Goal: Find specific page/section: Find specific page/section

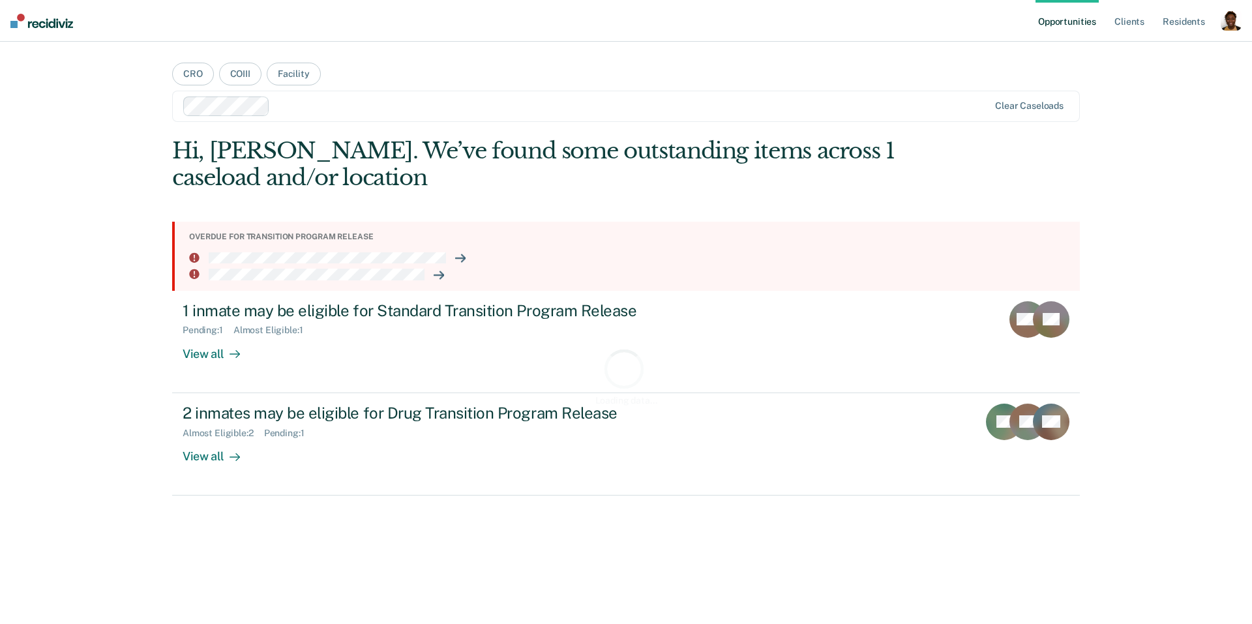
click at [1223, 25] on div "button" at bounding box center [1231, 20] width 21 height 21
click at [1149, 52] on link "Profile" at bounding box center [1178, 53] width 105 height 11
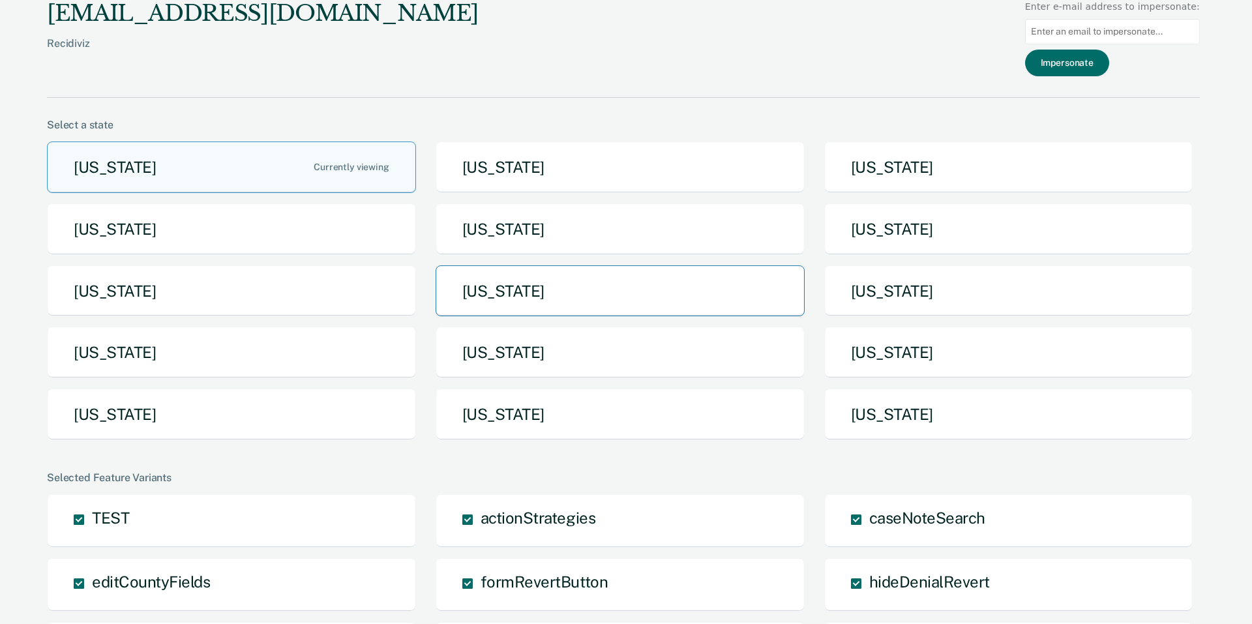
click at [580, 304] on button "[US_STATE]" at bounding box center [620, 291] width 369 height 52
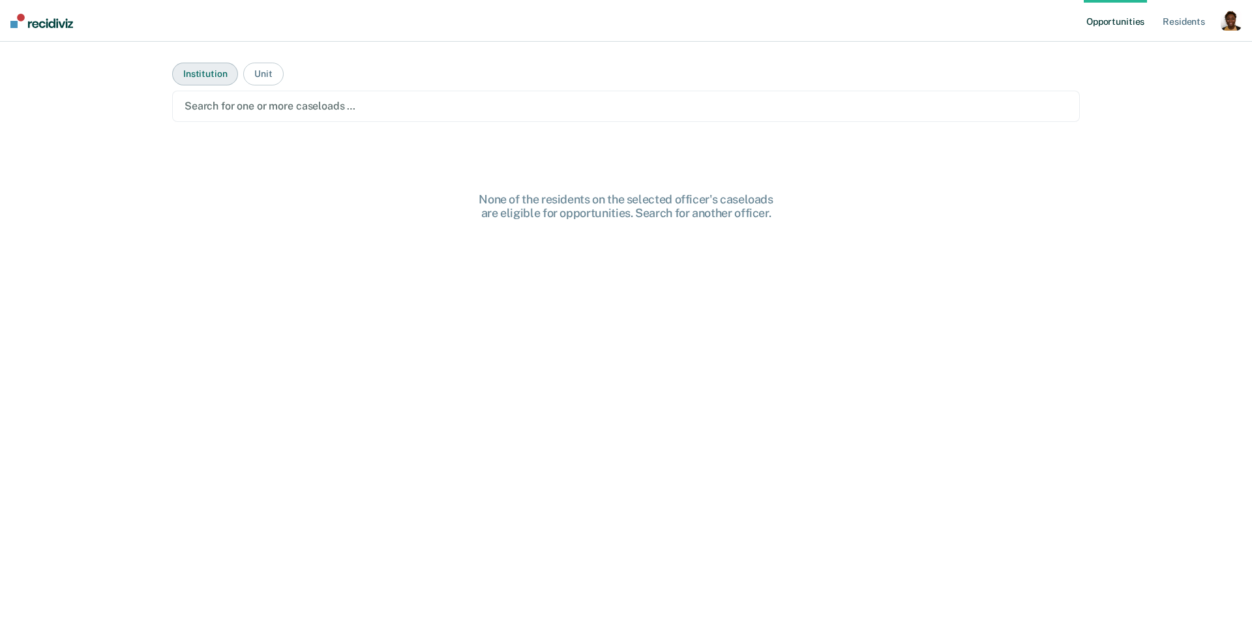
click at [218, 78] on button "Institution" at bounding box center [205, 74] width 66 height 23
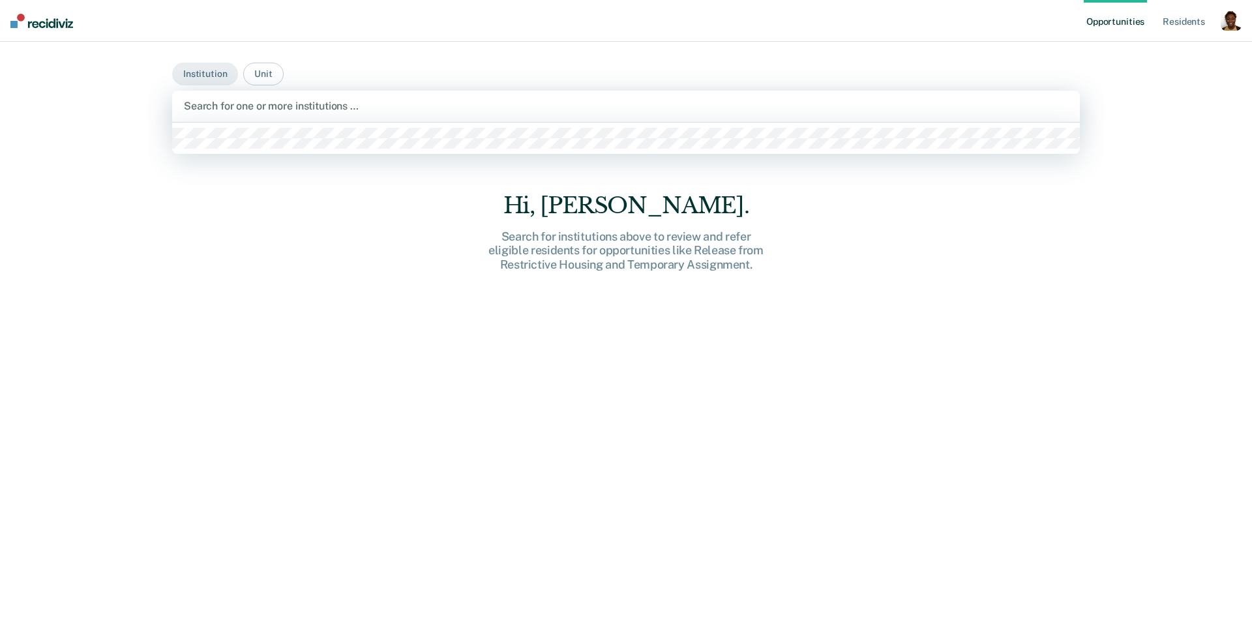
click at [290, 118] on div "Search for one or more institutions …" at bounding box center [626, 106] width 908 height 31
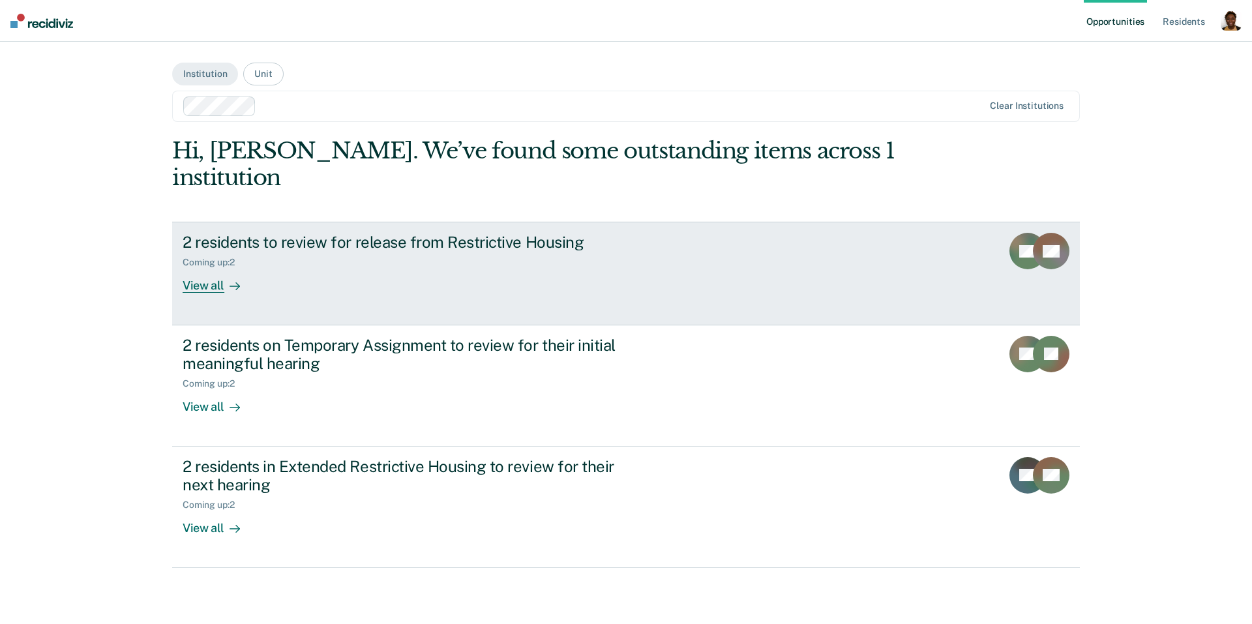
click at [211, 268] on div "View all" at bounding box center [219, 280] width 73 height 25
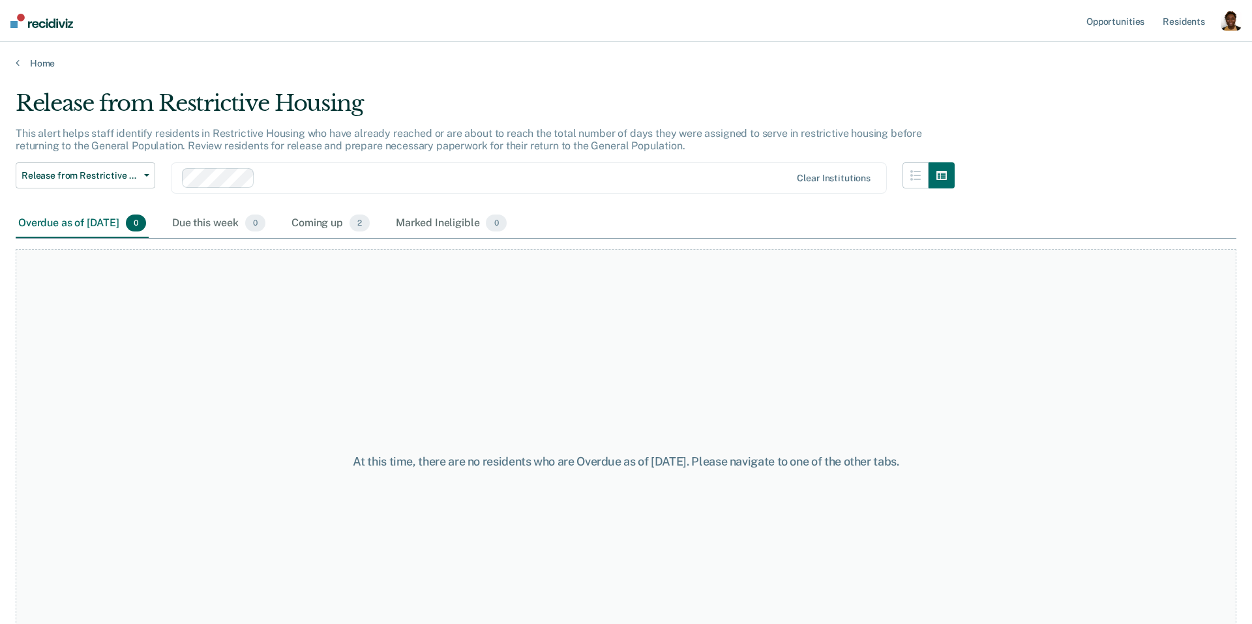
click at [312, 224] on div "Overdue as of [DATE] 0 Due this week 0 Coming up 2 Marked Ineligible 0" at bounding box center [263, 223] width 494 height 29
click at [332, 222] on div "Coming up 2" at bounding box center [330, 223] width 83 height 29
